Goal: Book appointment/travel/reservation

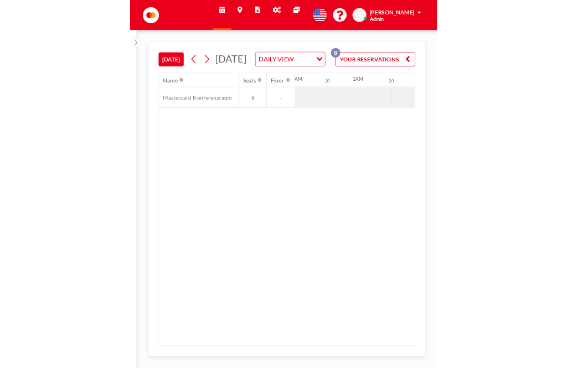
scroll to position [35, 0]
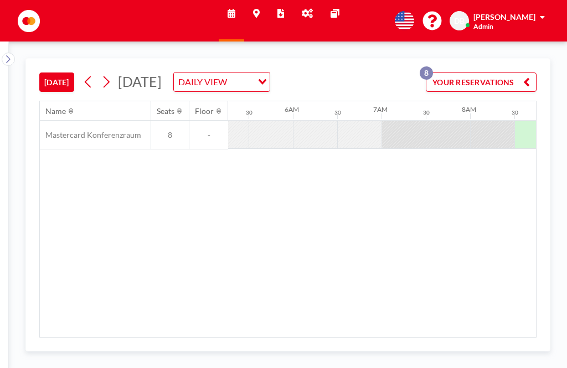
click at [91, 76] on icon at bounding box center [88, 82] width 6 height 12
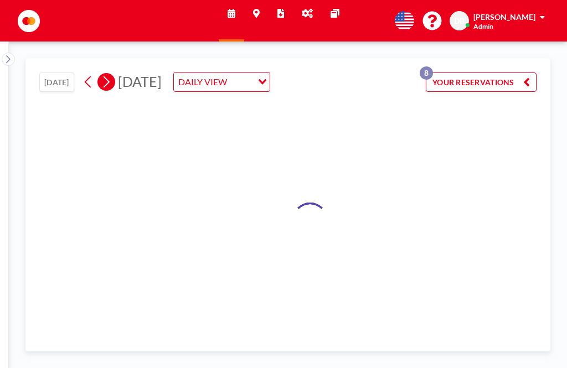
click at [110, 76] on icon at bounding box center [106, 82] width 6 height 12
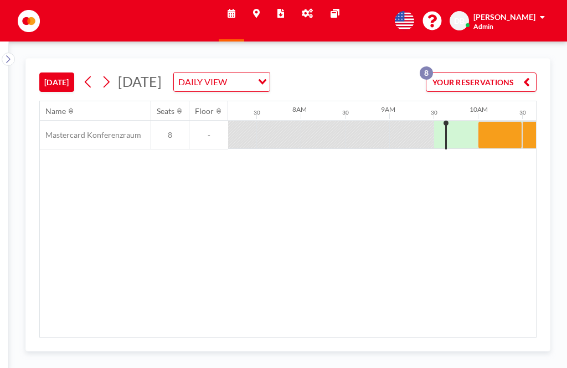
scroll to position [0, 708]
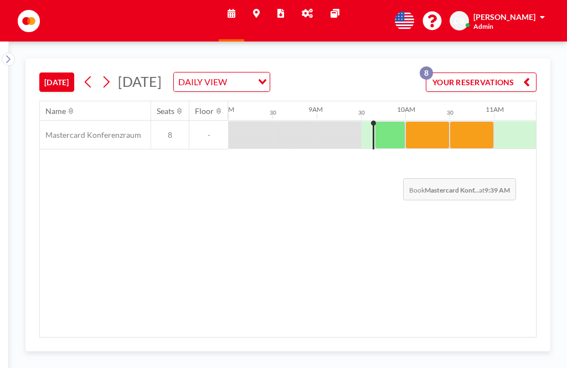
click at [394, 121] on div at bounding box center [390, 135] width 30 height 28
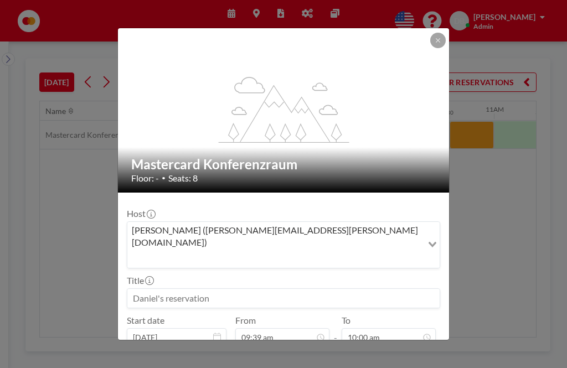
click at [422, 356] on button "BOOK NOW" at bounding box center [412, 365] width 56 height 19
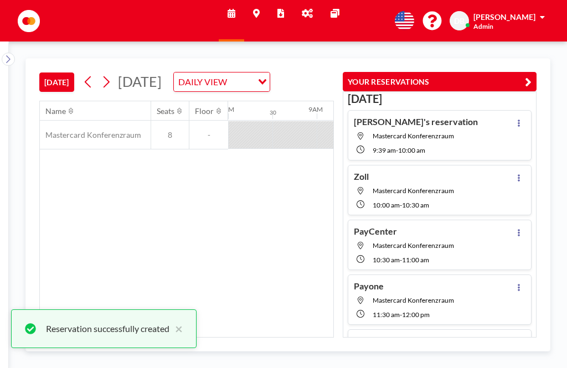
click at [526, 75] on icon "button" at bounding box center [528, 81] width 7 height 13
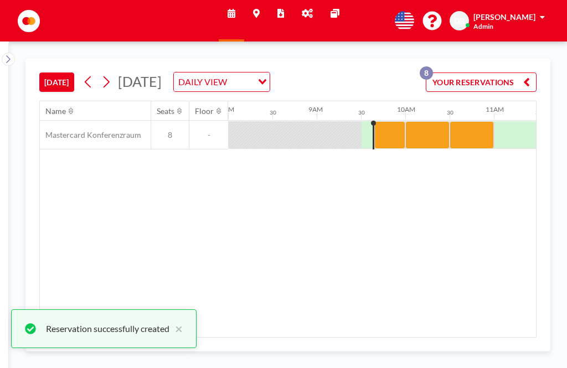
click at [391, 121] on div at bounding box center [389, 135] width 31 height 28
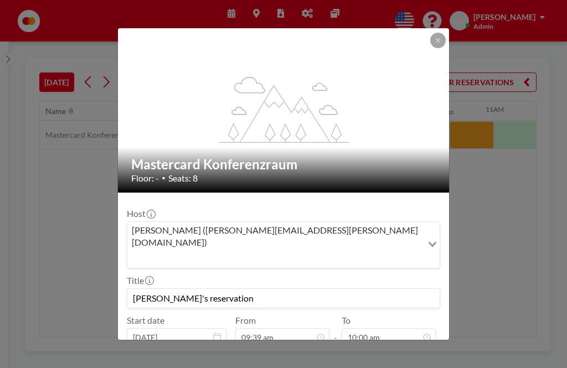
click at [296, 356] on button "PRE CHECK-IN" at bounding box center [285, 365] width 65 height 19
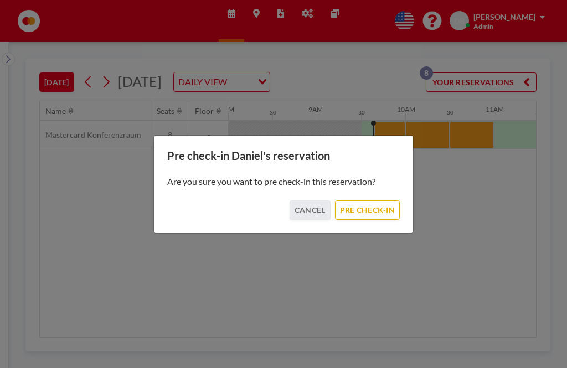
click at [377, 213] on button "PRE CHECK-IN" at bounding box center [367, 209] width 65 height 19
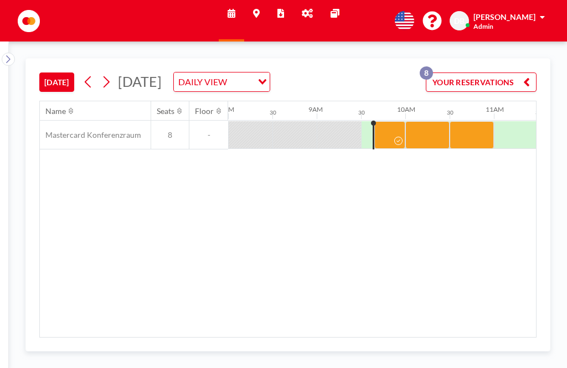
click at [392, 121] on div at bounding box center [389, 135] width 31 height 28
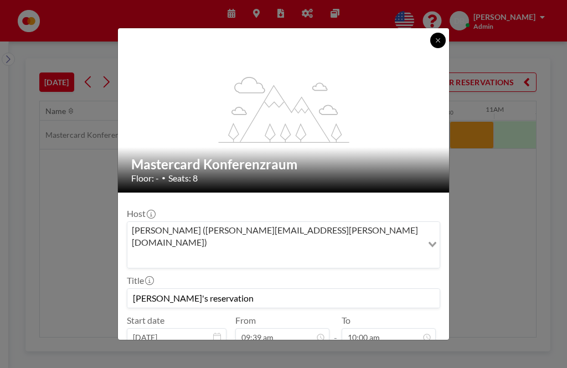
click at [434, 33] on button at bounding box center [437, 40] width 15 height 15
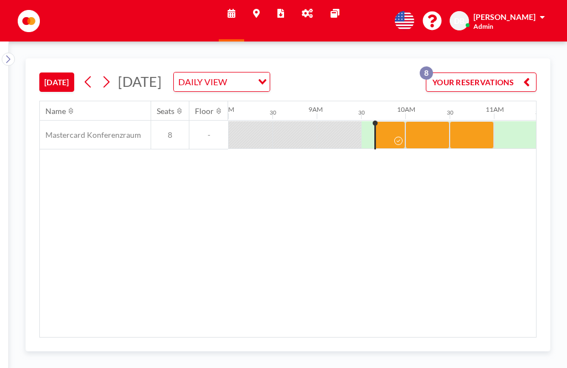
click at [431, 121] on div at bounding box center [427, 135] width 44 height 28
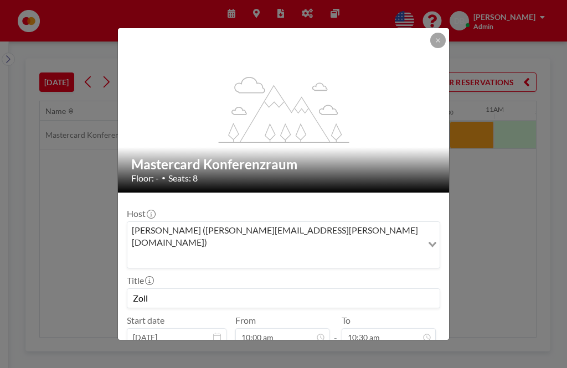
click at [443, 33] on button at bounding box center [437, 40] width 15 height 15
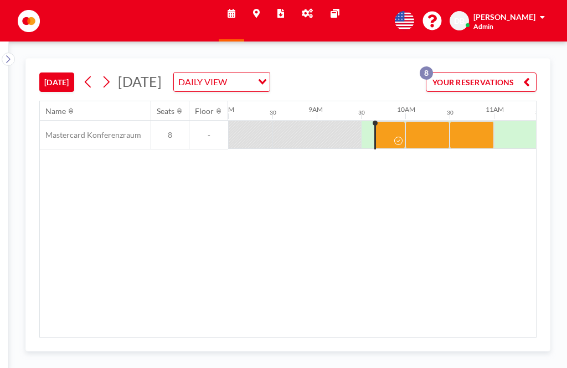
click at [474, 121] on div at bounding box center [471, 135] width 44 height 28
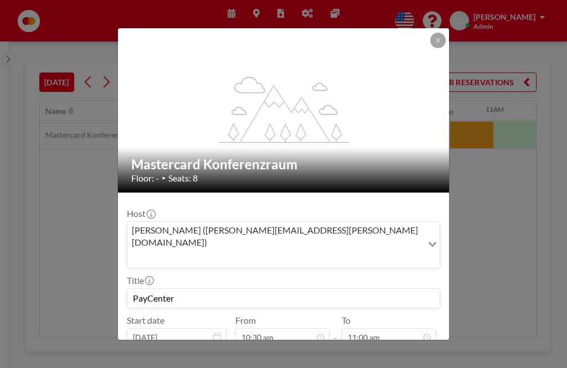
click at [448, 28] on div "flex-grow: 1.2;" at bounding box center [284, 110] width 332 height 164
click at [434, 37] on icon at bounding box center [437, 40] width 7 height 7
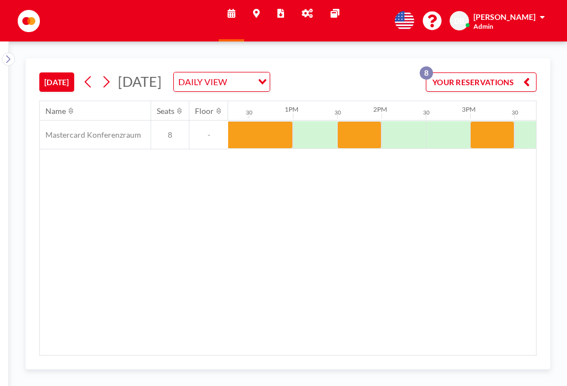
scroll to position [0, 1087]
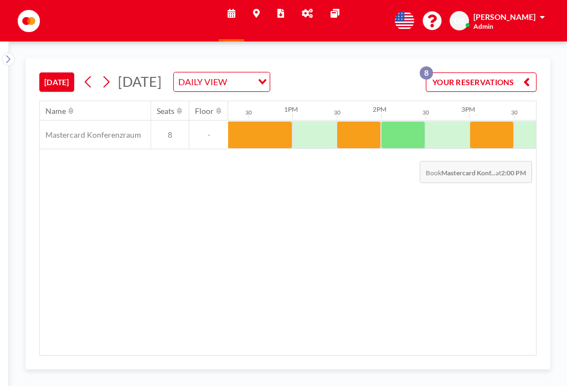
click at [411, 121] on div at bounding box center [403, 135] width 44 height 28
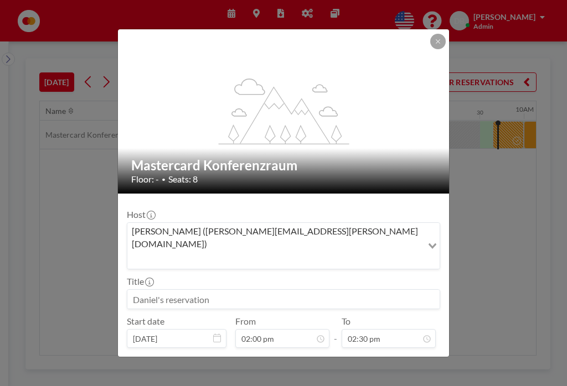
scroll to position [0, 708]
click at [215, 290] on input at bounding box center [283, 299] width 312 height 19
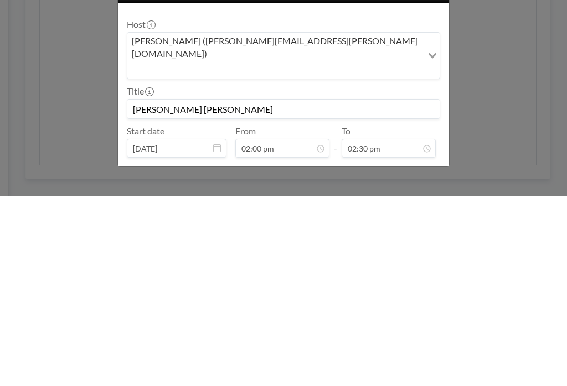
type input "[PERSON_NAME] [PERSON_NAME]"
click at [424, 357] on button "BOOK NOW" at bounding box center [412, 366] width 56 height 19
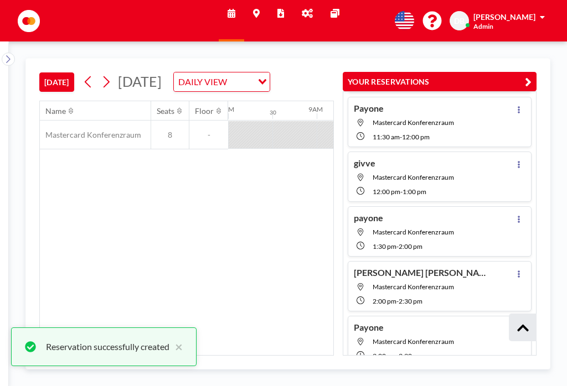
scroll to position [246, 0]
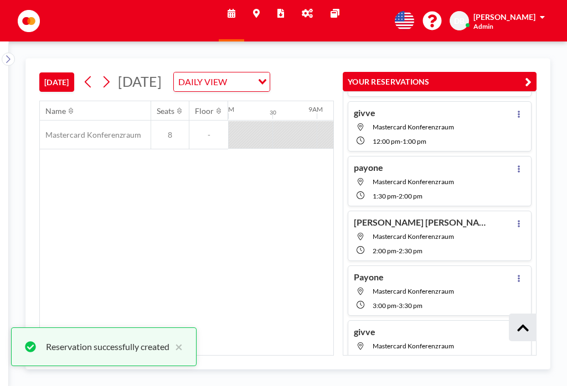
click at [529, 75] on icon "button" at bounding box center [528, 81] width 7 height 13
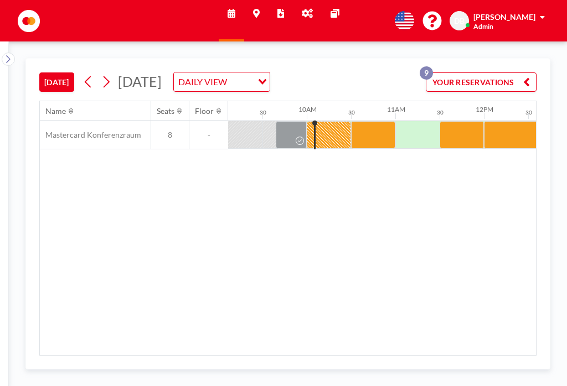
scroll to position [0, 807]
click at [338, 121] on div at bounding box center [329, 135] width 44 height 28
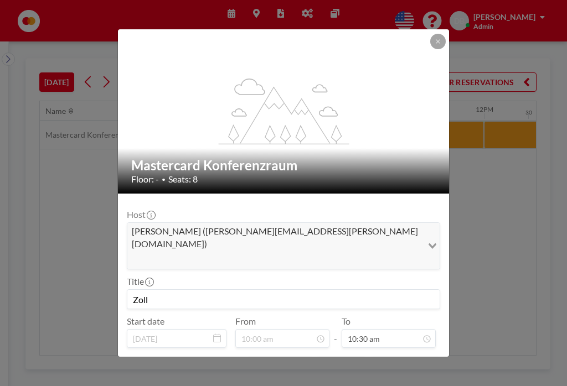
click at [335, 118] on icon "flex-grow: 1.2;" at bounding box center [284, 112] width 133 height 66
click at [287, 357] on button "PRE CHECK-IN" at bounding box center [279, 366] width 65 height 19
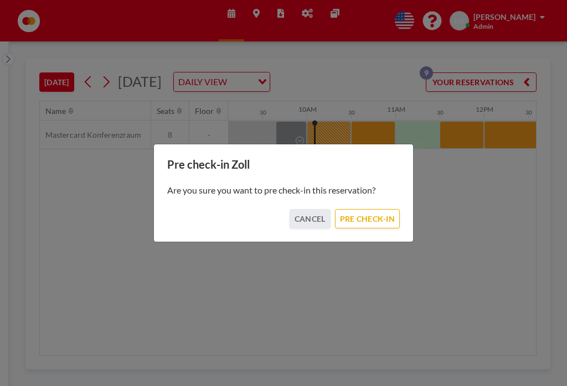
click at [382, 225] on button "PRE CHECK-IN" at bounding box center [367, 218] width 65 height 19
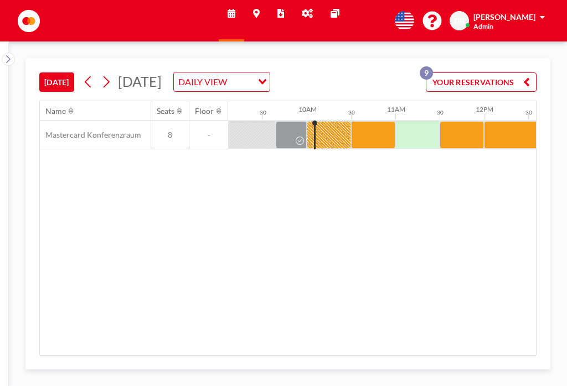
click at [330, 126] on div at bounding box center [329, 135] width 44 height 28
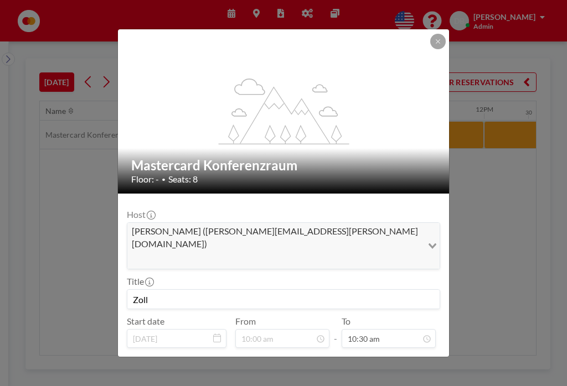
click at [283, 357] on button "PRE CHECK-IN" at bounding box center [279, 366] width 65 height 19
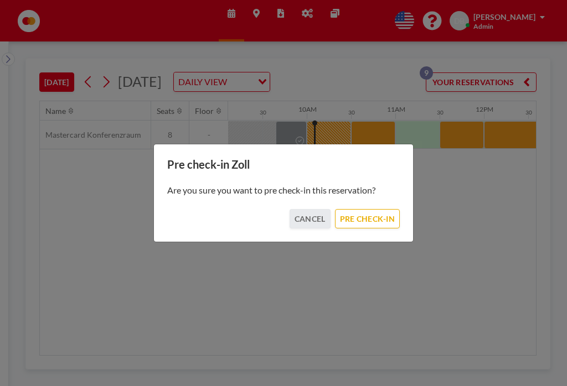
click at [376, 221] on button "PRE CHECK-IN" at bounding box center [367, 218] width 65 height 19
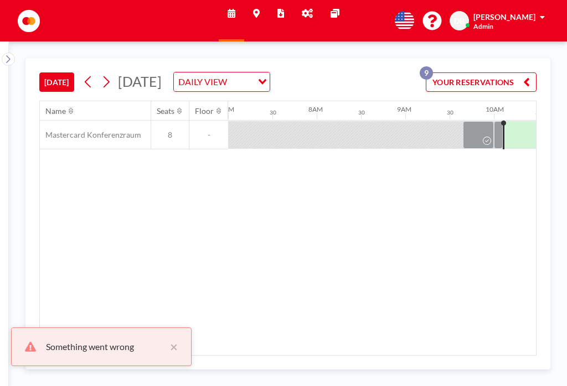
scroll to position [0, 708]
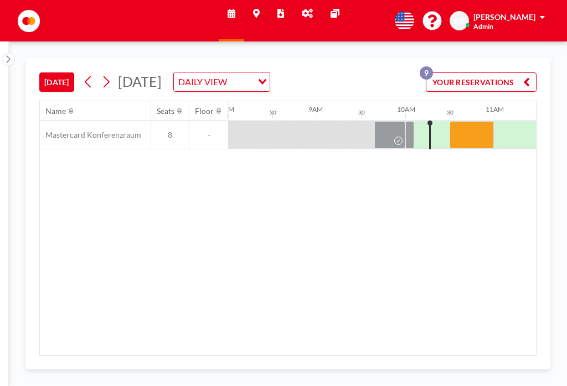
click at [421, 127] on div at bounding box center [427, 134] width 44 height 27
click at [424, 121] on div at bounding box center [427, 134] width 44 height 27
click at [426, 121] on div at bounding box center [427, 134] width 44 height 27
click at [417, 121] on div at bounding box center [427, 134] width 44 height 27
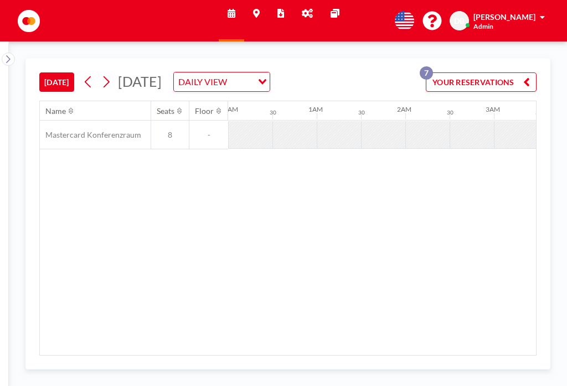
scroll to position [0, 841]
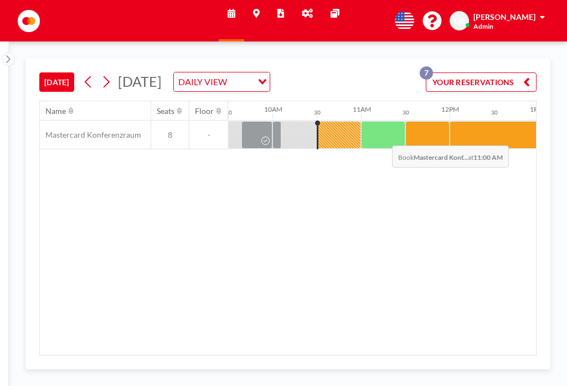
click at [383, 139] on div at bounding box center [383, 135] width 44 height 28
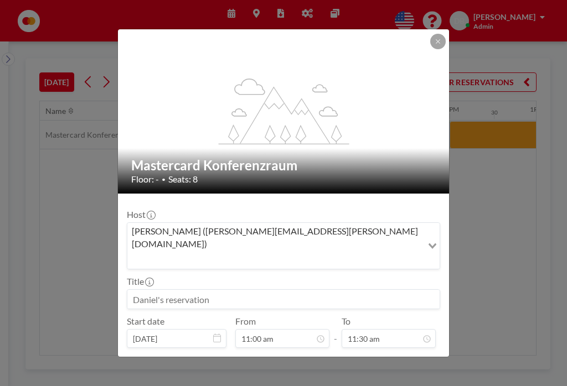
click at [390, 133] on div "flex-grow: 1.2;" at bounding box center [284, 111] width 332 height 164
click at [188, 290] on input at bounding box center [283, 299] width 312 height 19
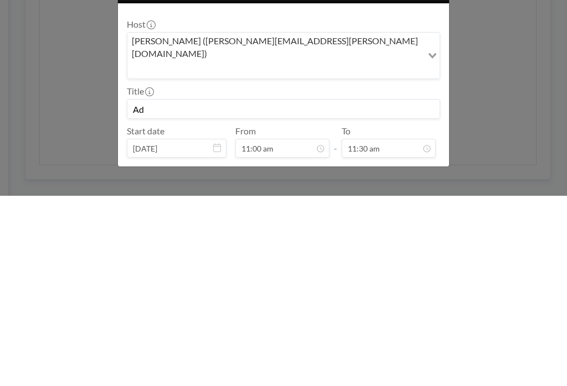
type input "A"
type input "D"
type input "givve"
click at [400, 357] on button "BOOK NOW" at bounding box center [412, 366] width 56 height 19
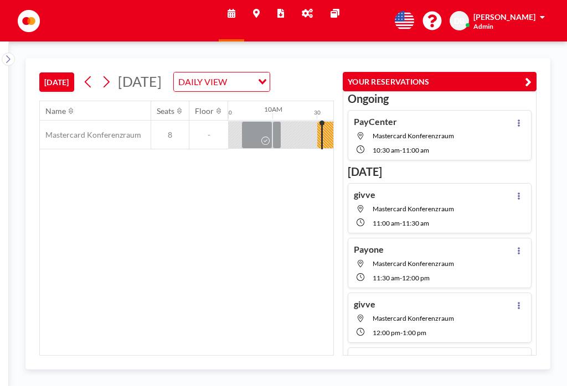
click at [535, 72] on button "YOUR RESERVATIONS" at bounding box center [440, 81] width 194 height 19
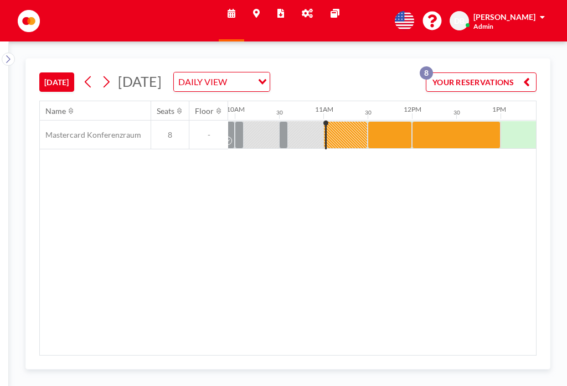
scroll to position [0, 877]
click at [313, 126] on div at bounding box center [303, 134] width 44 height 27
click at [313, 123] on div at bounding box center [303, 134] width 44 height 27
click at [353, 121] on div at bounding box center [347, 135] width 44 height 28
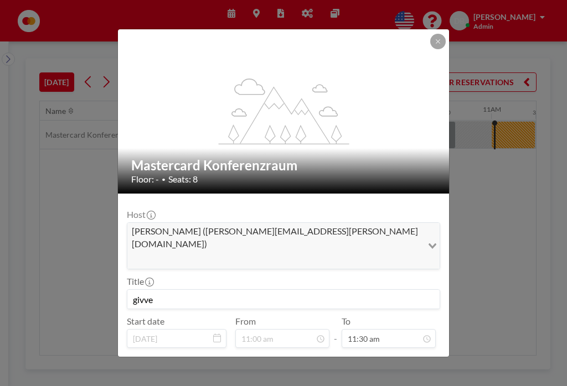
scroll to position [0, 841]
click at [438, 36] on button at bounding box center [437, 41] width 15 height 15
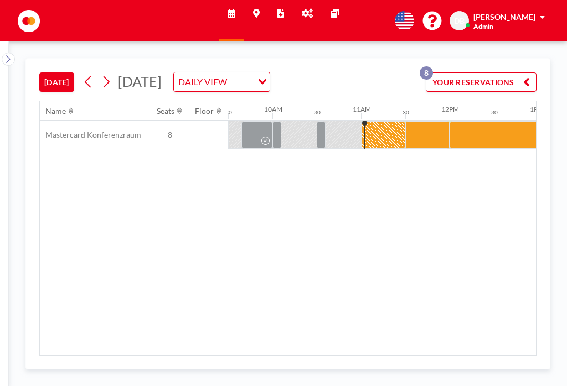
click at [346, 121] on div at bounding box center [339, 134] width 44 height 27
click at [345, 121] on div at bounding box center [339, 134] width 44 height 27
click at [387, 121] on div at bounding box center [383, 135] width 44 height 28
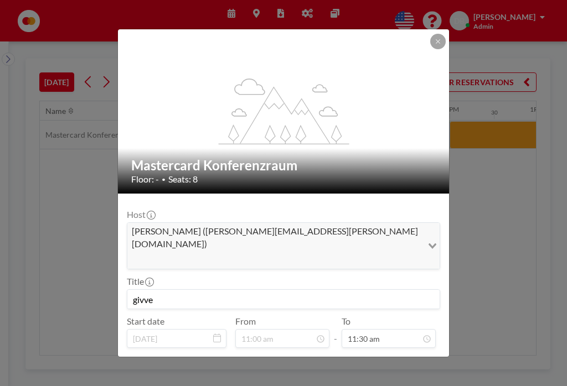
click at [343, 357] on button "END NOW" at bounding box center [341, 366] width 49 height 19
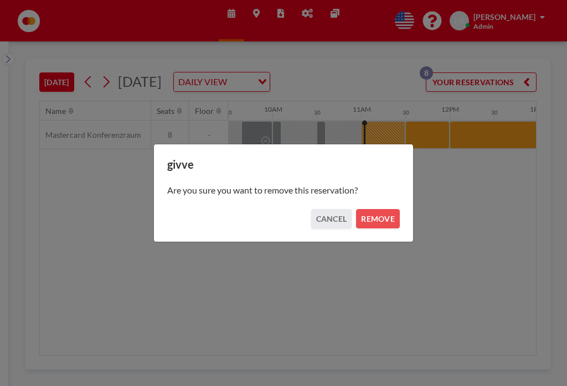
click at [384, 218] on button "REMOVE" at bounding box center [378, 218] width 44 height 19
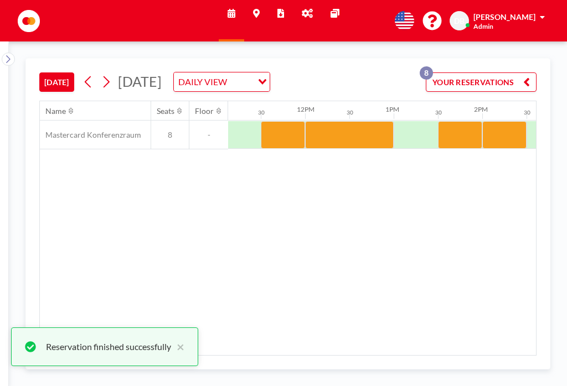
scroll to position [0, 986]
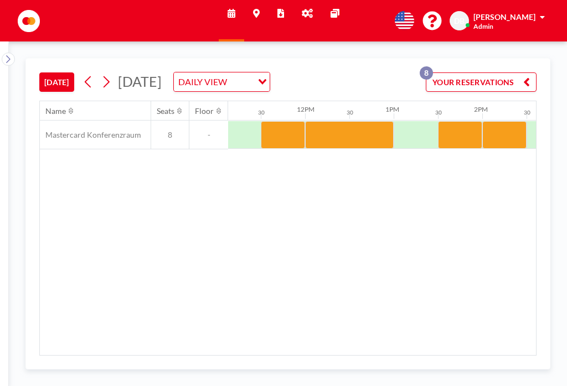
click at [461, 121] on div at bounding box center [460, 135] width 44 height 28
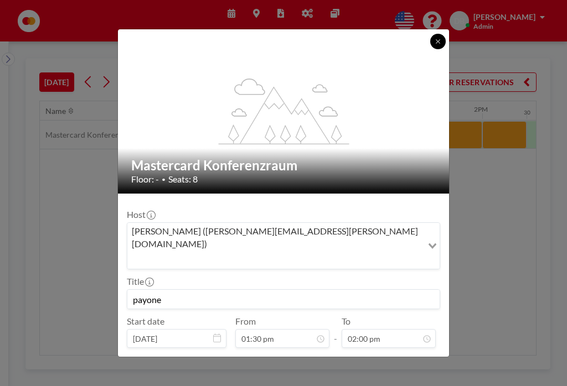
click at [438, 37] on button at bounding box center [437, 41] width 15 height 15
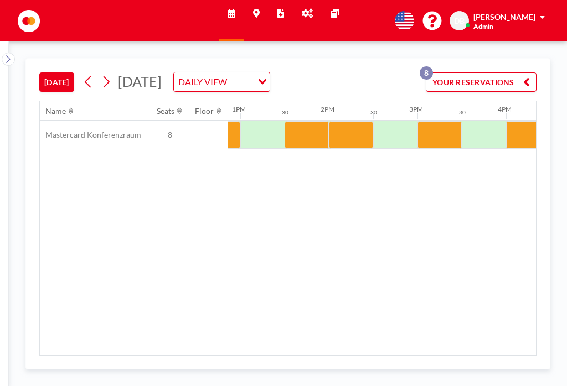
scroll to position [0, 1139]
click at [358, 121] on div at bounding box center [351, 135] width 44 height 28
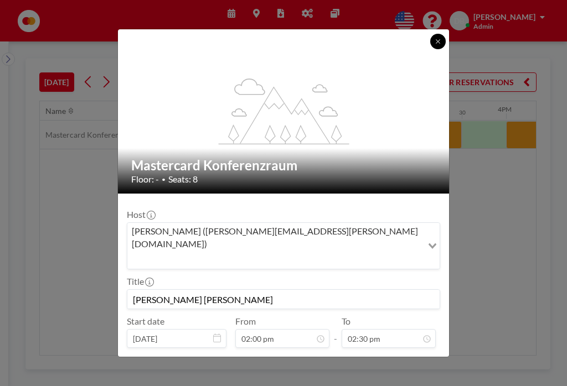
click at [437, 38] on button at bounding box center [437, 41] width 15 height 15
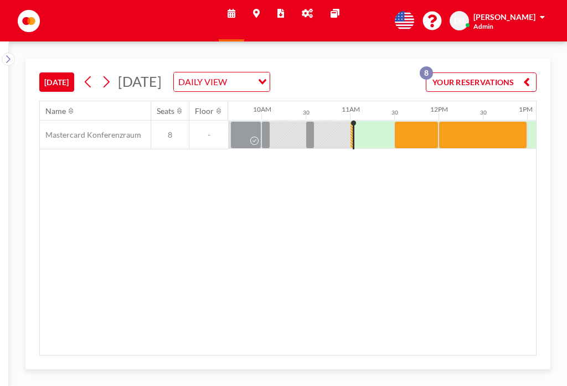
scroll to position [0, 852]
click at [343, 123] on div at bounding box center [327, 134] width 44 height 27
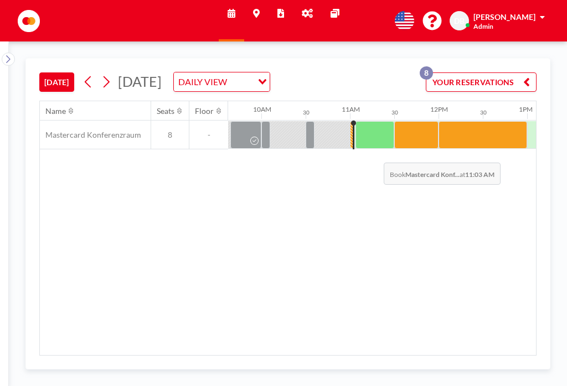
click at [375, 122] on div at bounding box center [374, 135] width 39 height 28
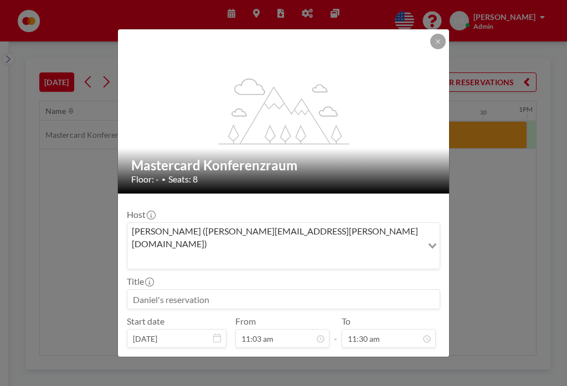
click at [438, 42] on button at bounding box center [437, 41] width 15 height 15
